Goal: Transaction & Acquisition: Purchase product/service

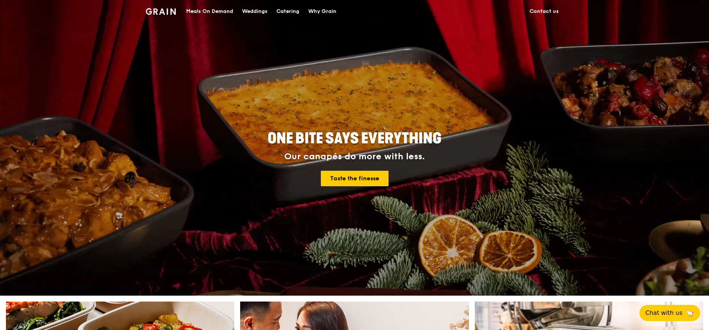
click at [224, 8] on div "Meals On Demand" at bounding box center [209, 11] width 47 height 22
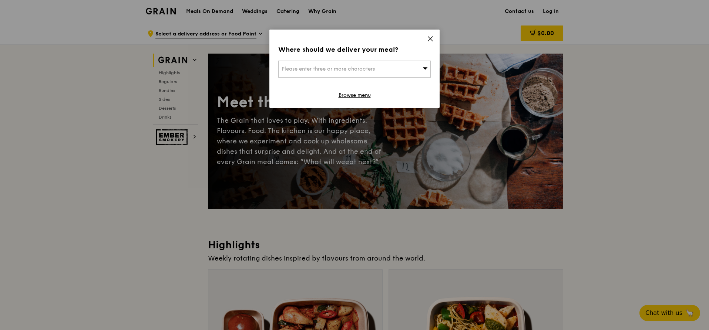
click at [393, 69] on div "Please enter three or more characters" at bounding box center [354, 69] width 152 height 17
click at [393, 70] on input "search" at bounding box center [355, 69] width 152 height 16
click at [359, 62] on input "search" at bounding box center [355, 69] width 152 height 16
type input "079117"
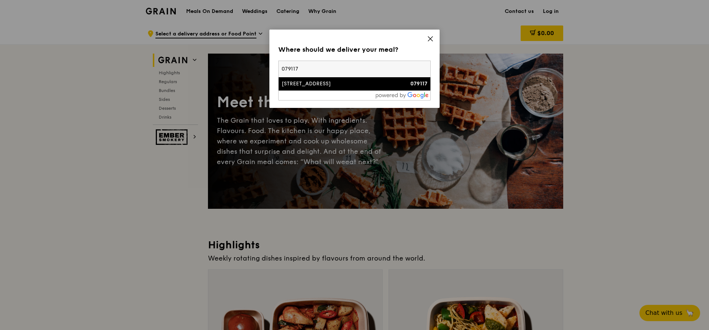
click at [345, 85] on div "[STREET_ADDRESS]" at bounding box center [337, 83] width 110 height 7
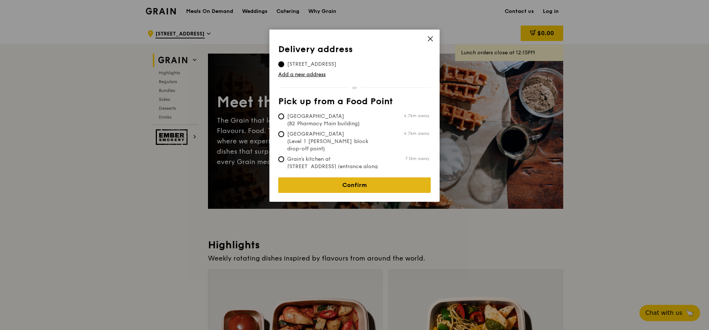
click at [355, 179] on link "Confirm" at bounding box center [354, 186] width 152 height 16
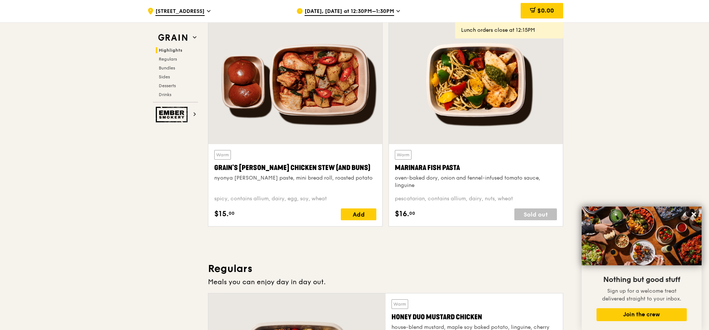
scroll to position [185, 0]
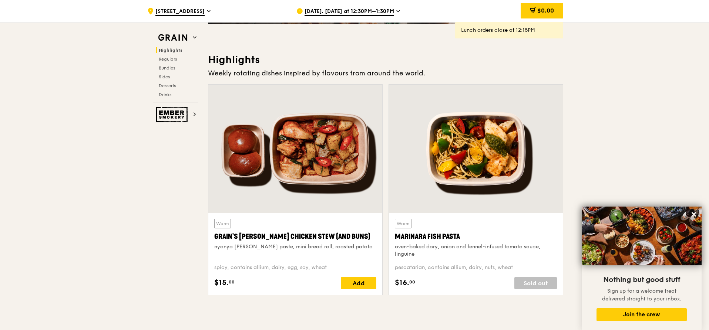
click at [358, 10] on span "[DATE], [DATE] at 12:30PM–1:30PM" at bounding box center [350, 12] width 90 height 8
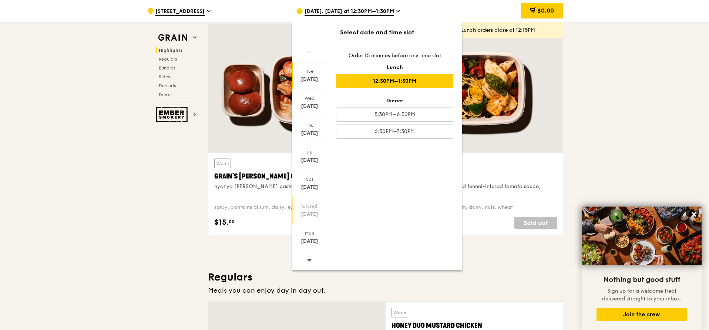
scroll to position [259, 0]
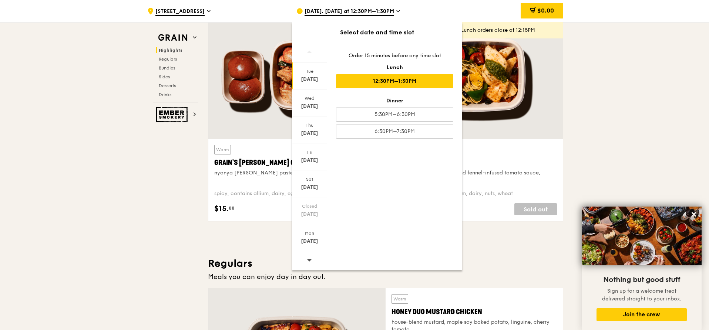
click at [310, 252] on span at bounding box center [309, 260] width 5 height 17
click at [315, 105] on div "[DATE]" at bounding box center [309, 106] width 33 height 7
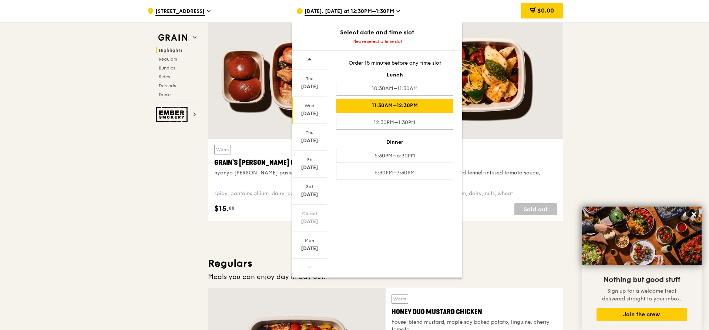
click at [425, 105] on div "11:30AM–12:30PM" at bounding box center [394, 106] width 117 height 14
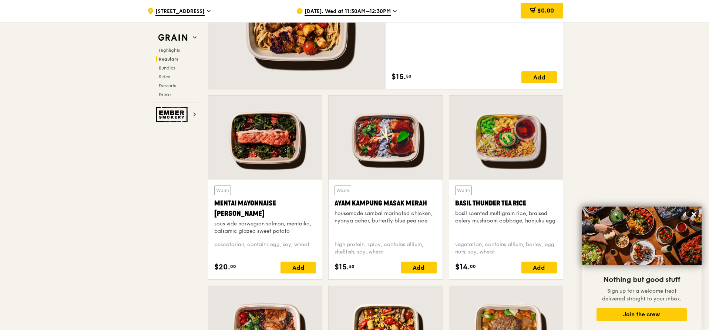
scroll to position [629, 0]
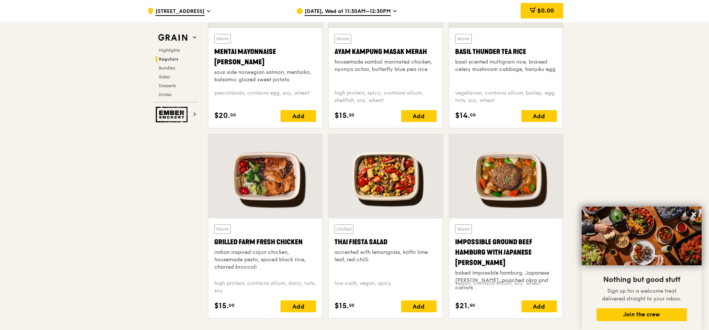
scroll to position [777, 0]
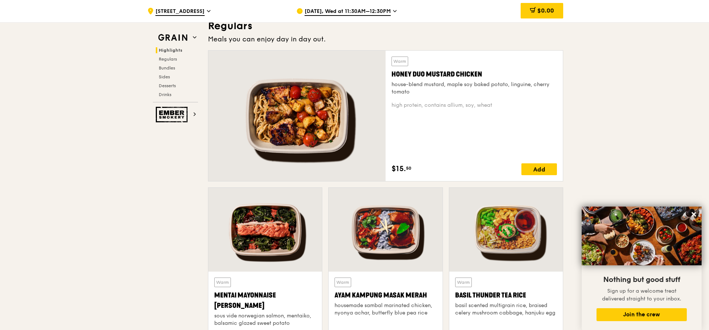
scroll to position [481, 0]
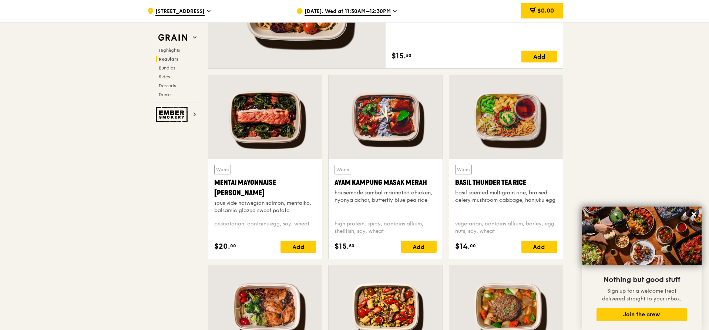
scroll to position [629, 0]
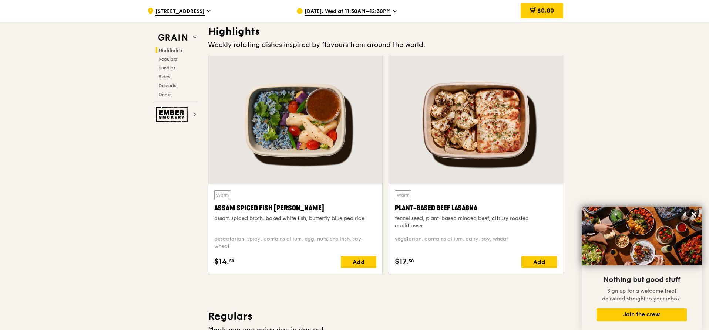
scroll to position [677, 0]
